Goal: Task Accomplishment & Management: Manage account settings

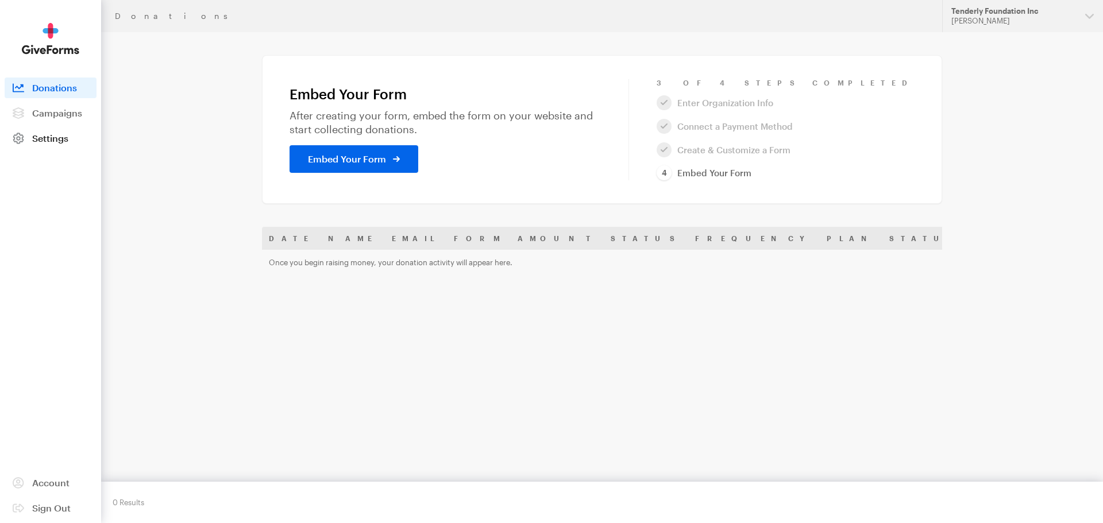
click at [49, 139] on span "Settings" at bounding box center [50, 138] width 36 height 11
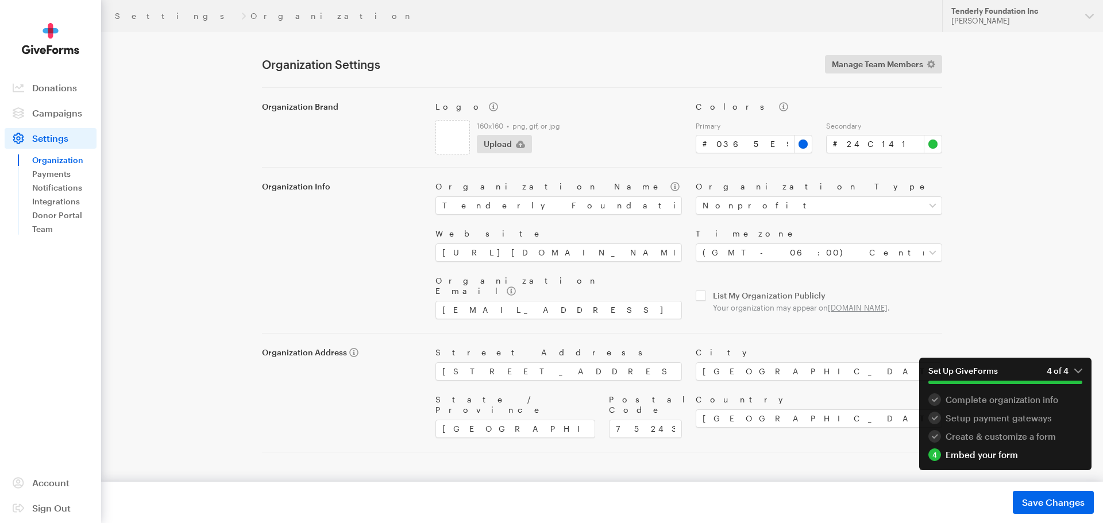
click at [996, 458] on div "Embed your form" at bounding box center [1005, 455] width 154 height 13
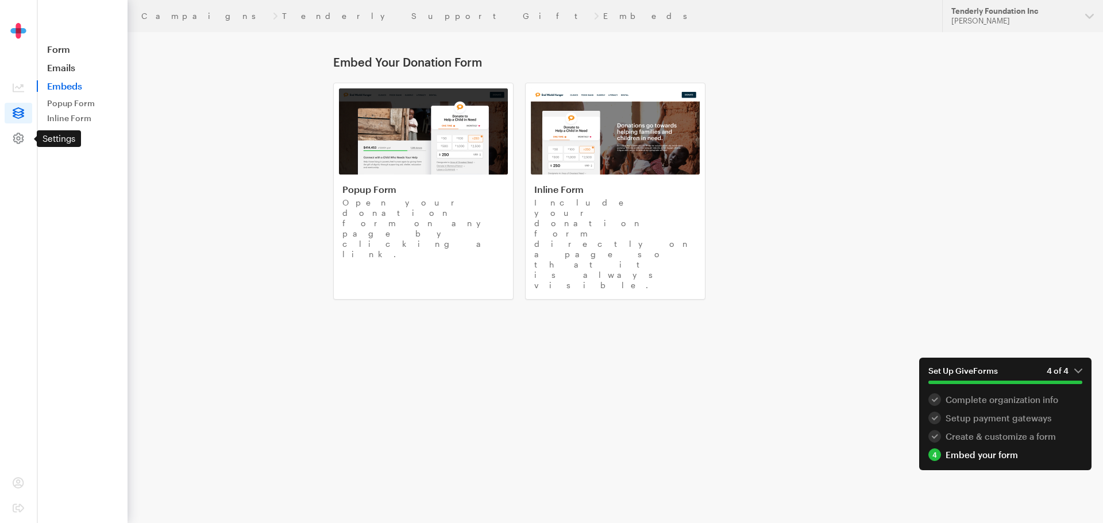
click at [13, 142] on icon at bounding box center [18, 138] width 11 height 11
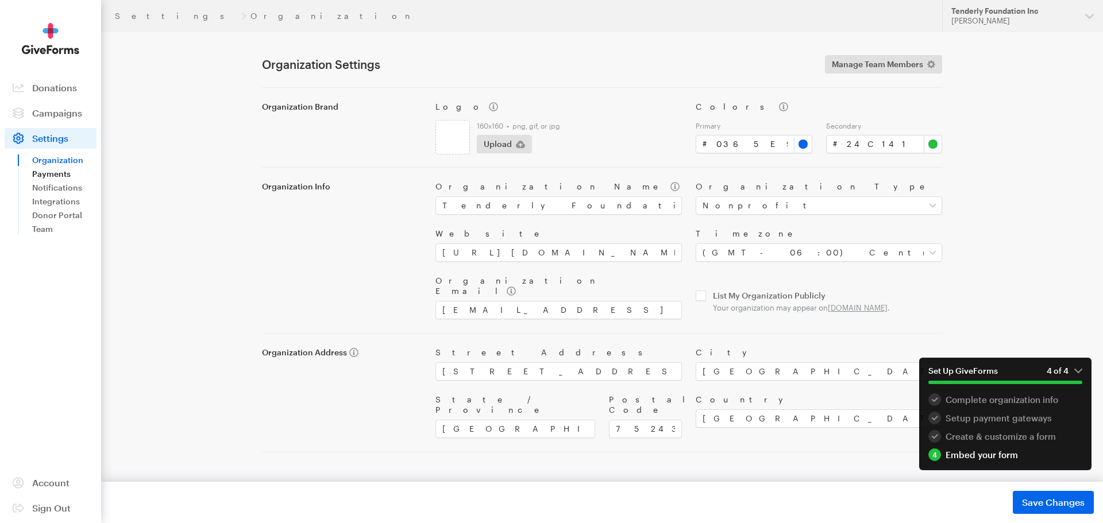
click at [53, 177] on link "Payments" at bounding box center [64, 174] width 64 height 14
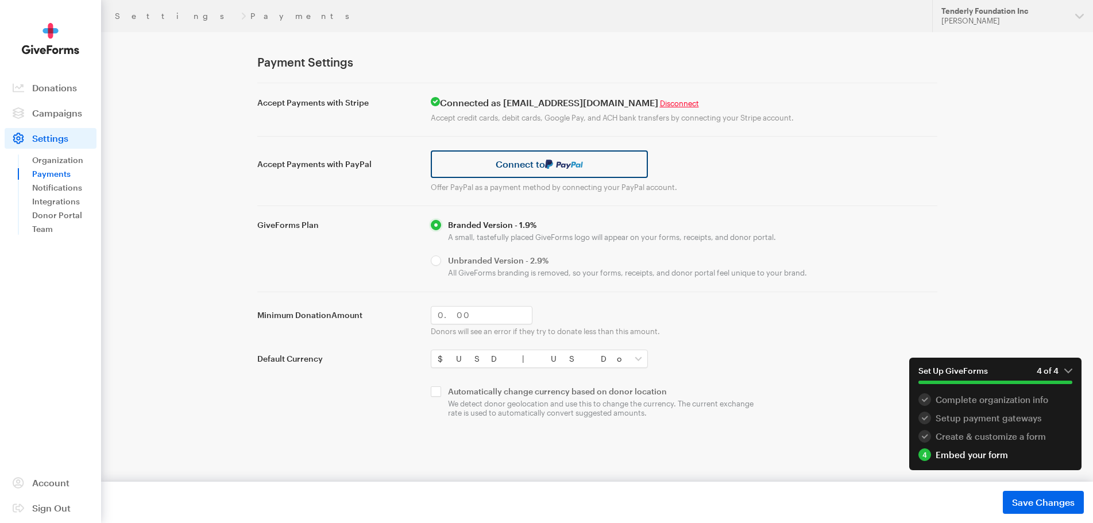
click at [544, 163] on link "Connect to" at bounding box center [540, 164] width 218 height 28
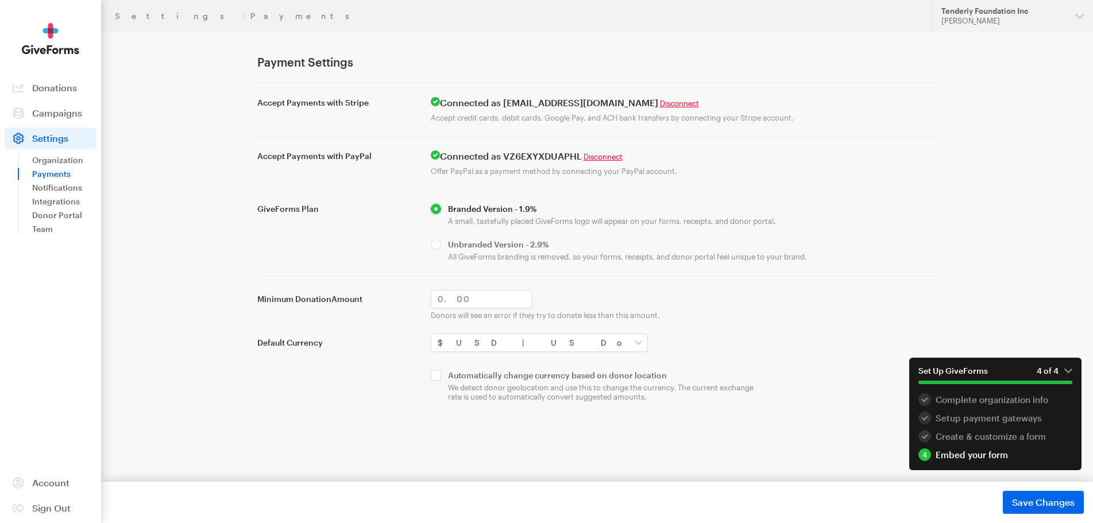
click at [216, 184] on main "Settings Payments Payment Settings Accept Payments with Stripe Connected as [EM…" at bounding box center [546, 320] width 827 height 576
click at [343, 251] on div "GiveForms Plan" at bounding box center [336, 233] width 173 height 58
click at [453, 306] on input "Minimum Donation Amount" at bounding box center [482, 299] width 102 height 18
click at [394, 377] on div "Automatically change currency based on donor location We detect donor geolocati…" at bounding box center [597, 386] width 694 height 32
click at [467, 376] on input "checkbox" at bounding box center [597, 386] width 333 height 32
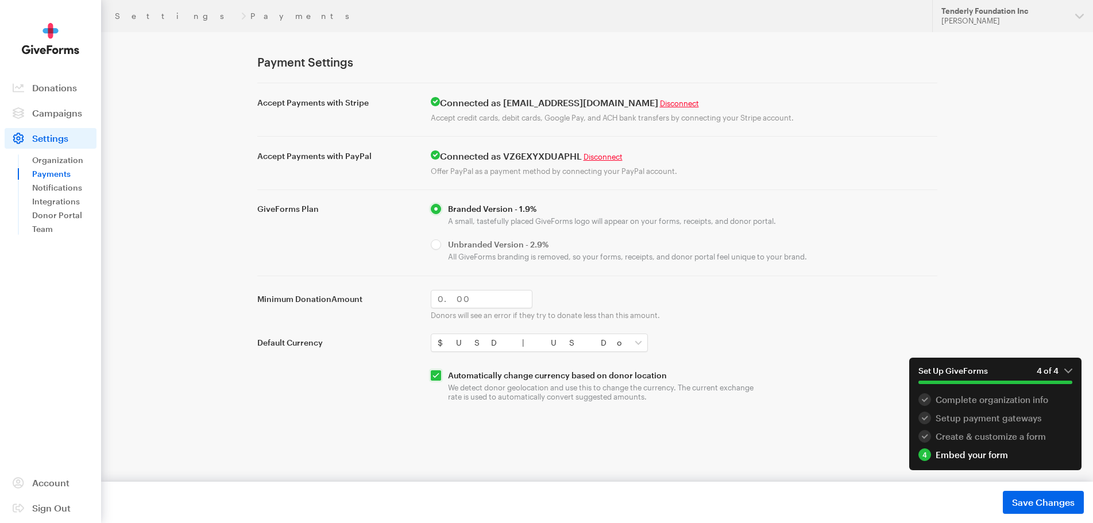
click at [441, 374] on input "checkbox" at bounding box center [597, 386] width 333 height 32
click at [616, 372] on input "checkbox" at bounding box center [597, 386] width 333 height 32
click at [489, 382] on input "checkbox" at bounding box center [597, 386] width 333 height 32
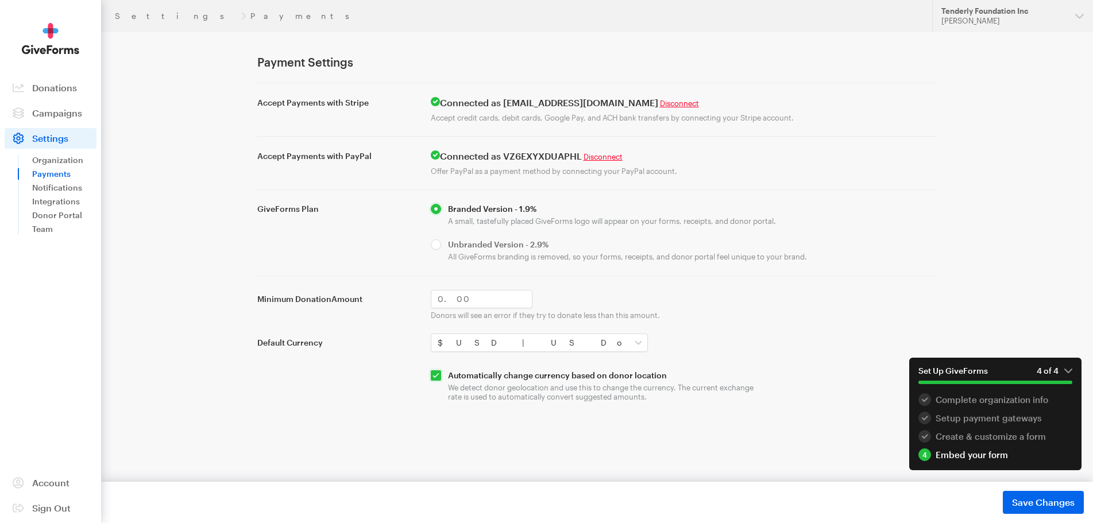
checkbox input "false"
click at [63, 194] on link "Notifications" at bounding box center [64, 188] width 64 height 14
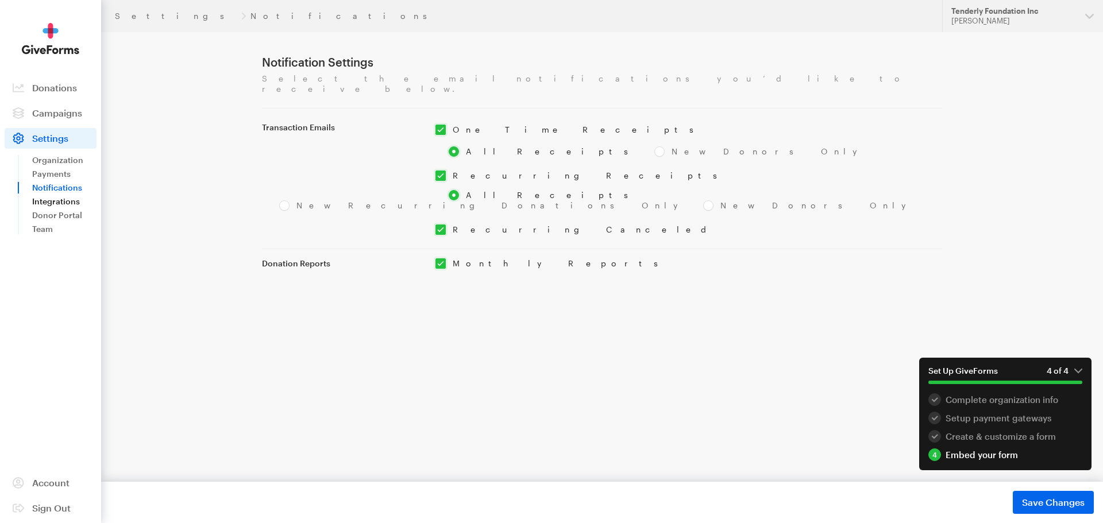
click at [63, 201] on link "Integrations" at bounding box center [64, 202] width 64 height 14
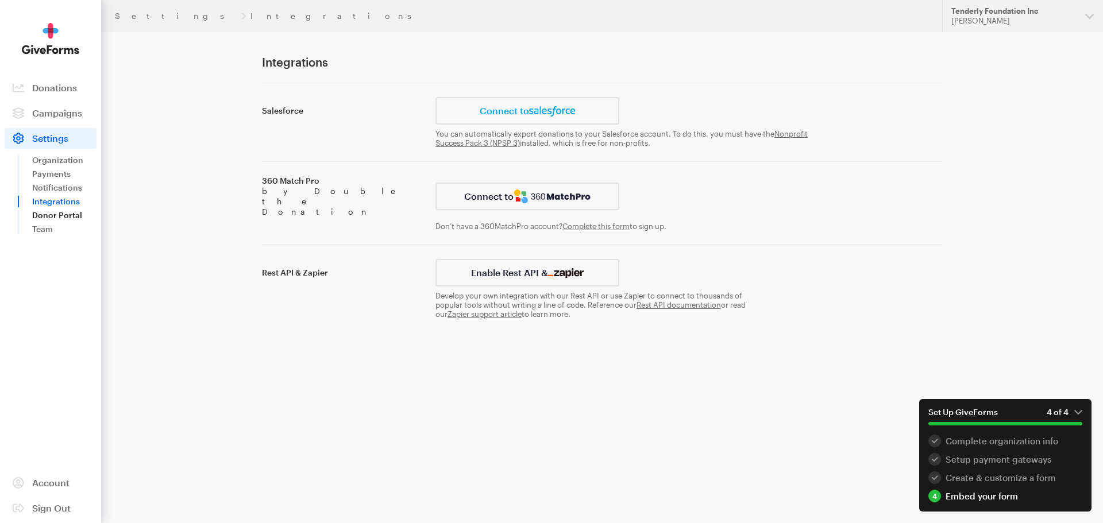
click at [76, 216] on link "Donor Portal" at bounding box center [64, 215] width 64 height 14
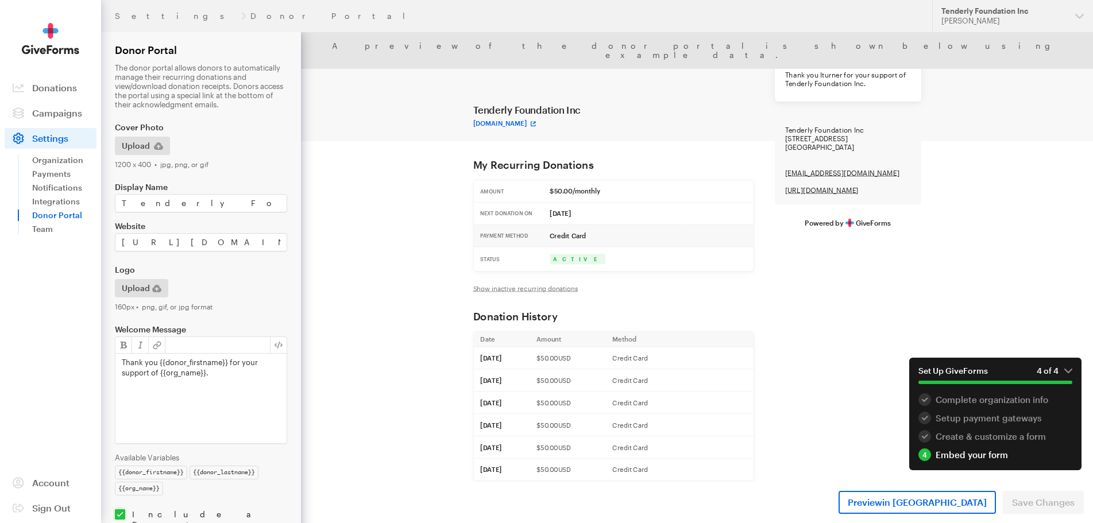
scroll to position [37, 0]
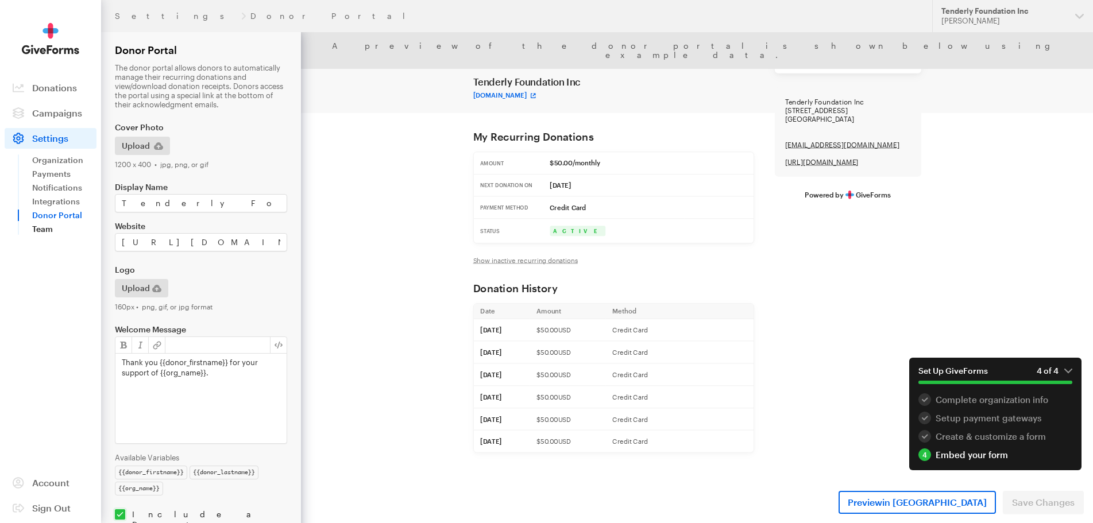
click at [32, 226] on link "Team" at bounding box center [64, 229] width 64 height 14
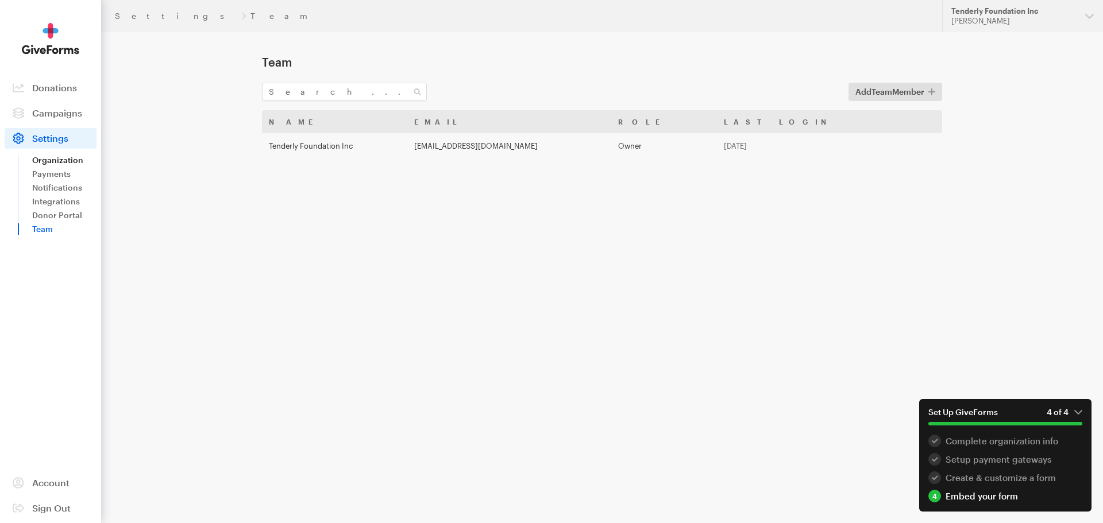
click at [61, 165] on link "Organization" at bounding box center [64, 160] width 64 height 14
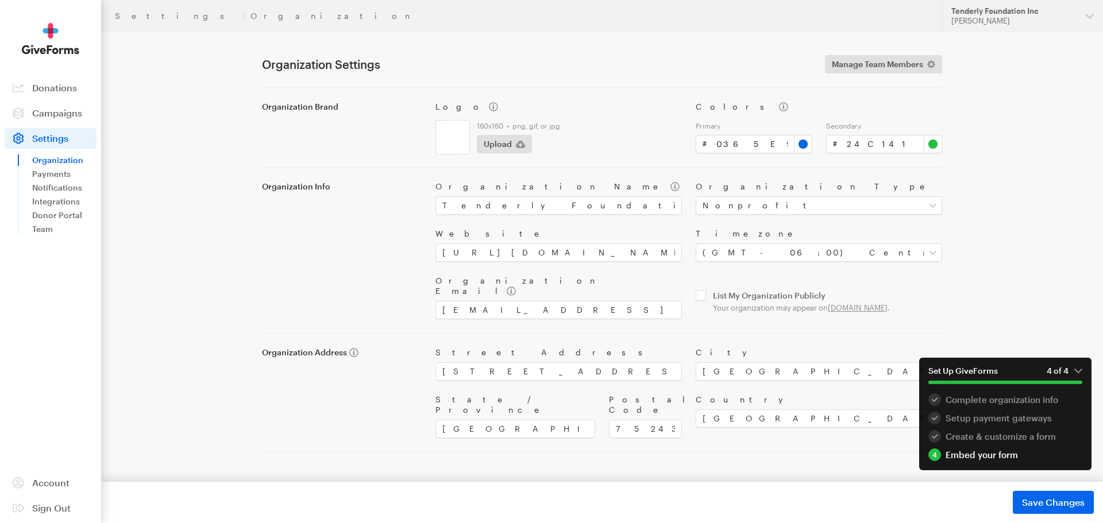
click at [531, 153] on div "Organization Brand Logo 160x160 • png, gif, or jpg Upload Colors Primary # #036…" at bounding box center [602, 269] width 680 height 365
click at [518, 146] on icon "button" at bounding box center [520, 144] width 9 height 7
type input "C:\fakepath\logo.png"
click at [1034, 507] on span "Save Changes" at bounding box center [1053, 503] width 63 height 14
click at [871, 67] on span "Manage Team Members" at bounding box center [877, 64] width 91 height 14
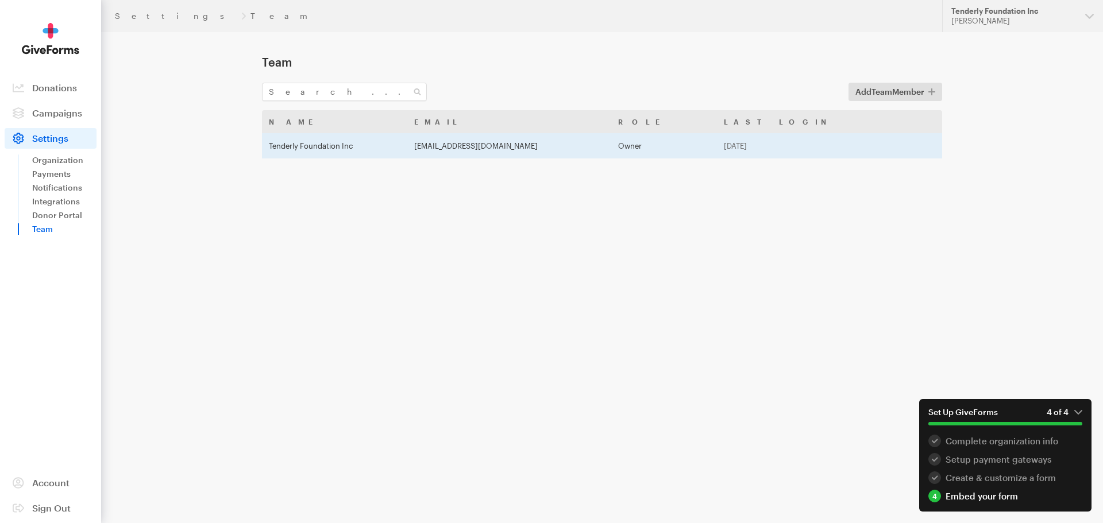
click at [717, 155] on td "Owner" at bounding box center [664, 145] width 106 height 25
click at [717, 148] on td "Owner" at bounding box center [664, 145] width 106 height 25
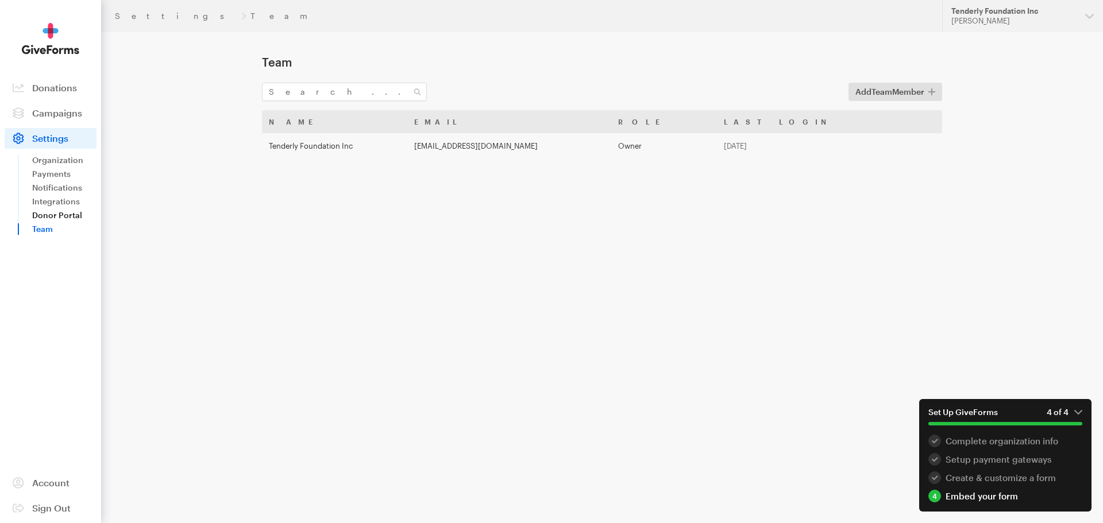
click at [49, 221] on link "Donor Portal" at bounding box center [64, 215] width 64 height 14
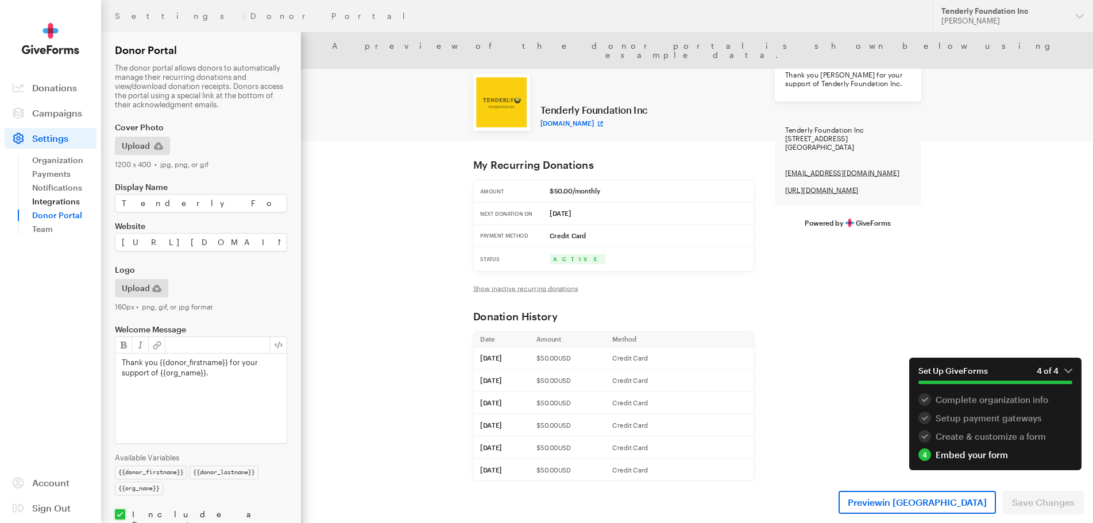
click at [57, 203] on link "Integrations" at bounding box center [64, 202] width 64 height 14
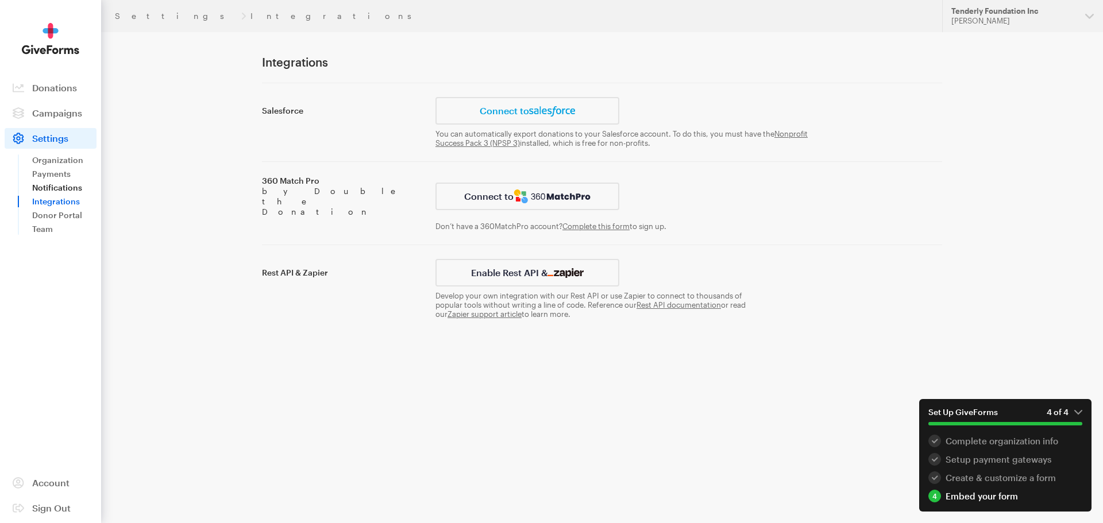
click at [59, 187] on link "Notifications" at bounding box center [64, 188] width 64 height 14
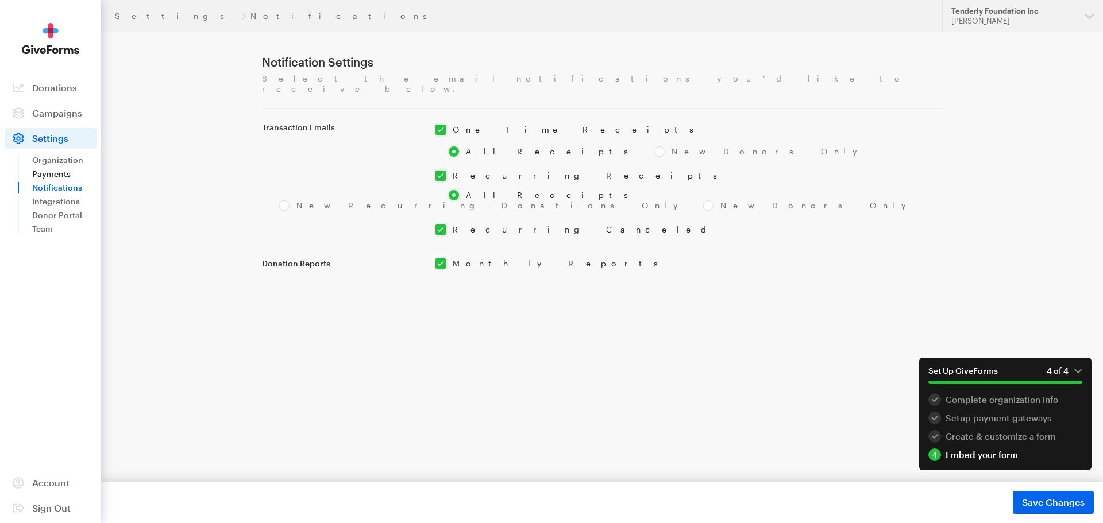
click at [65, 167] on link "Payments" at bounding box center [64, 174] width 64 height 14
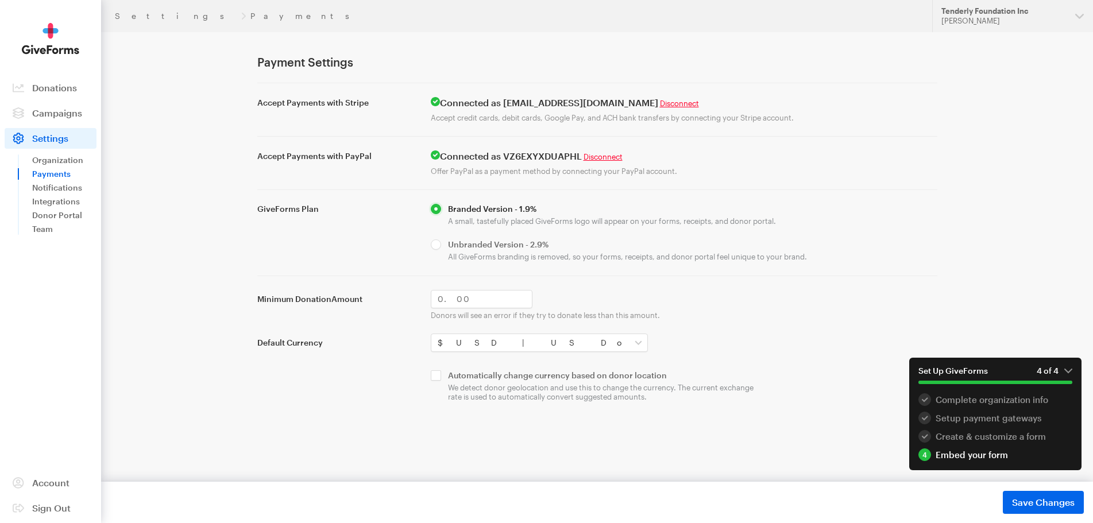
click at [523, 156] on h4 "Connected as VZ6EXYXDUAPHL Disconnect" at bounding box center [684, 155] width 507 height 11
click at [517, 163] on form "Accept Payments with PayPal Connected as VZ6EXYXDUAPHL Disconnect Offer PayPal …" at bounding box center [597, 162] width 680 height 25
click at [311, 230] on div "GiveForms Plan" at bounding box center [336, 233] width 173 height 58
